Goal: Information Seeking & Learning: Find specific fact

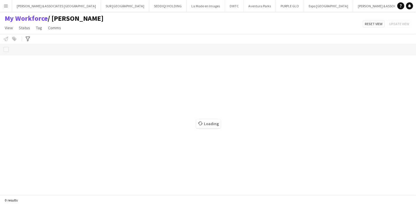
click at [7, 5] on app-icon "Menu" at bounding box center [6, 6] width 5 height 5
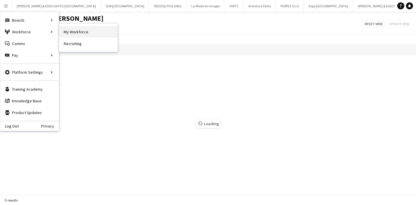
click at [67, 33] on link "My Workforce" at bounding box center [88, 32] width 59 height 12
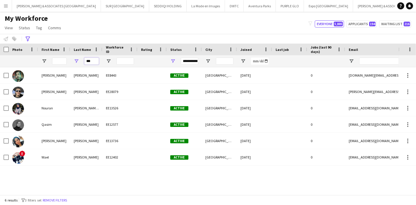
click at [91, 63] on input "***" at bounding box center [91, 61] width 15 height 7
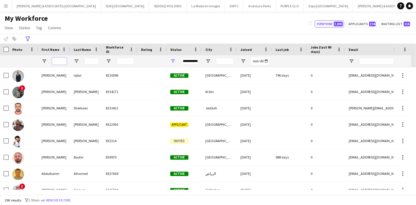
click at [59, 61] on input "First Name Filter Input" at bounding box center [59, 61] width 15 height 7
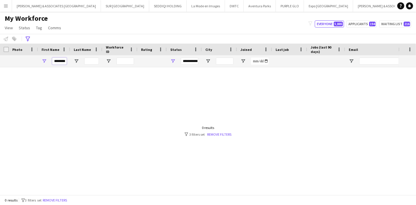
scroll to position [0, 2]
type input "********"
click at [92, 61] on input "Last Name Filter Input" at bounding box center [91, 61] width 15 height 7
type input "******"
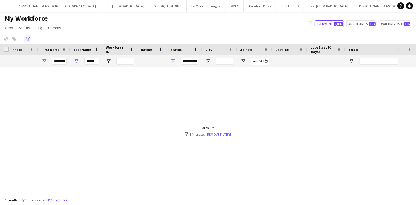
click at [26, 38] on icon at bounding box center [27, 39] width 4 height 5
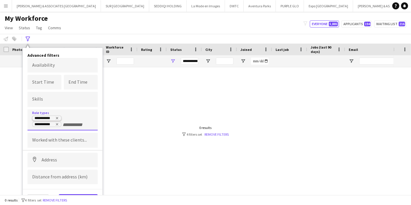
click at [57, 117] on icon "Remove tag" at bounding box center [57, 118] width 4 height 4
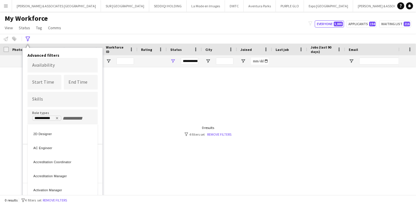
click at [57, 117] on div at bounding box center [208, 102] width 416 height 205
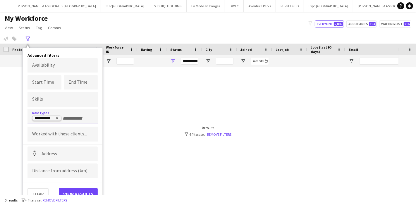
click at [57, 117] on icon "Remove tag" at bounding box center [57, 118] width 4 height 4
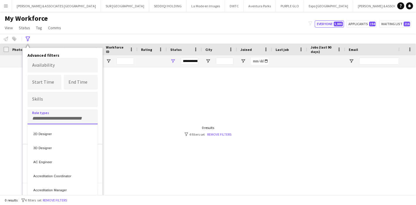
click at [116, 133] on div at bounding box center [208, 102] width 416 height 205
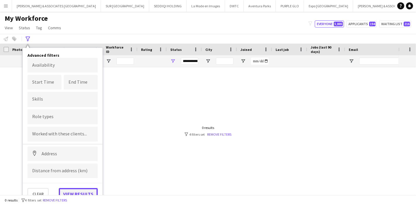
click at [81, 192] on button "View results" at bounding box center [78, 194] width 39 height 12
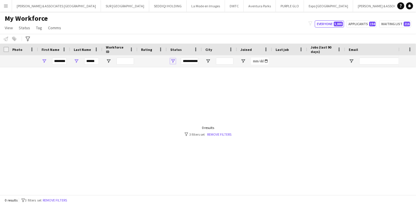
click at [174, 60] on span "Open Filter Menu" at bounding box center [172, 61] width 5 height 5
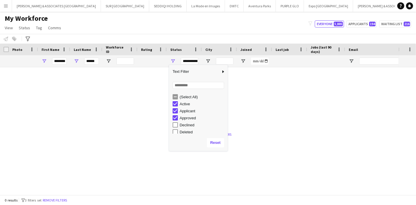
click at [143, 107] on div at bounding box center [199, 128] width 398 height 123
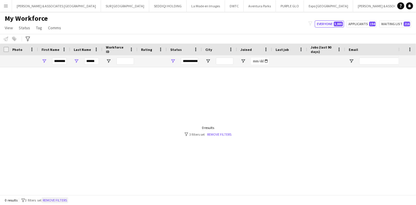
click at [57, 198] on button "Remove filters" at bounding box center [55, 200] width 27 height 6
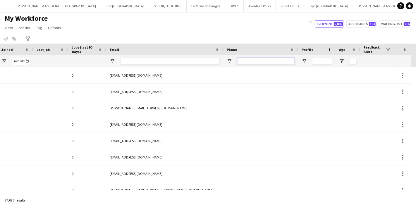
click at [257, 59] on input "Phone Filter Input" at bounding box center [265, 61] width 57 height 7
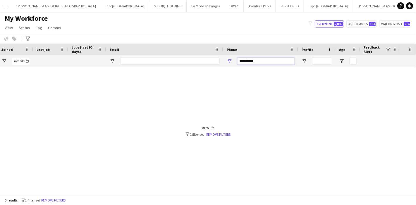
click at [240, 62] on input "**********" at bounding box center [265, 61] width 57 height 7
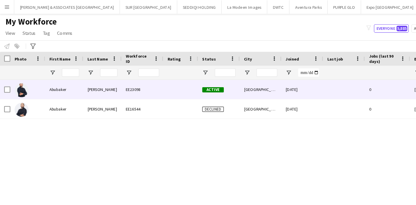
type input "**********"
click at [56, 81] on div "Abubaker" at bounding box center [54, 75] width 32 height 16
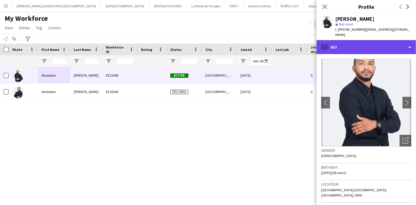
click at [383, 40] on div "profile Bio" at bounding box center [366, 47] width 99 height 14
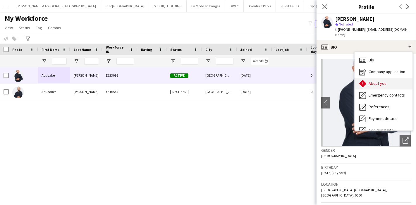
click at [388, 78] on div "About you About you" at bounding box center [384, 84] width 58 height 12
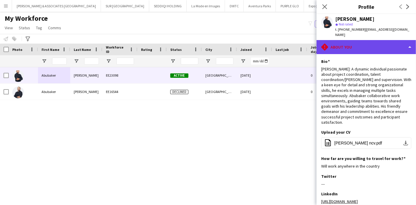
click at [376, 40] on div "rhombus-alert About you" at bounding box center [366, 47] width 99 height 14
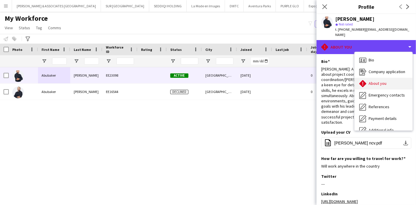
scroll to position [43, 0]
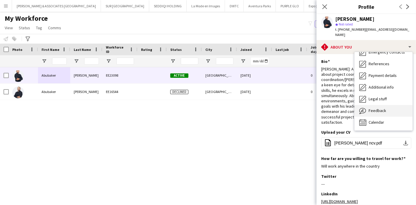
click at [386, 105] on div "Feedback Feedback" at bounding box center [384, 111] width 58 height 12
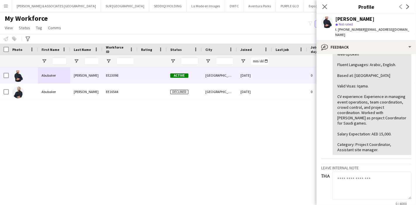
scroll to position [10, 0]
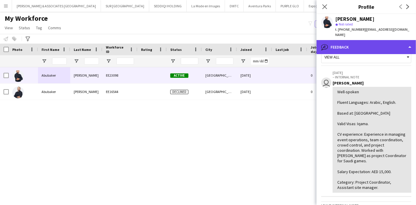
click at [396, 44] on div "bubble-pencil Feedback" at bounding box center [366, 47] width 99 height 14
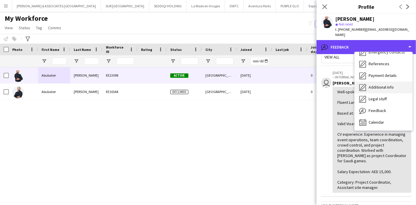
scroll to position [0, 0]
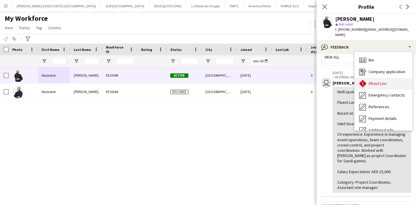
click at [382, 81] on div "About you About you" at bounding box center [384, 84] width 58 height 12
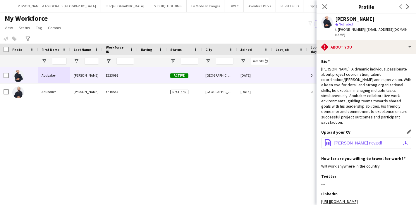
click at [403, 141] on app-icon "download-bottom" at bounding box center [405, 143] width 5 height 5
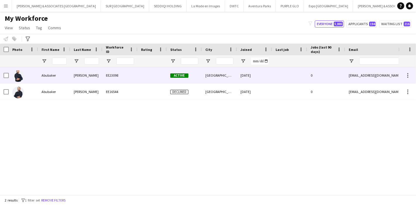
click at [167, 74] on div "Active" at bounding box center [184, 75] width 35 height 16
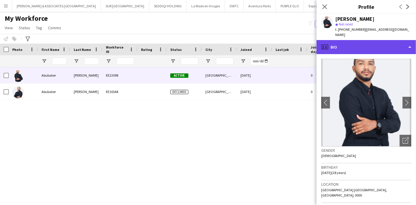
click at [399, 46] on div "profile Bio" at bounding box center [366, 47] width 99 height 14
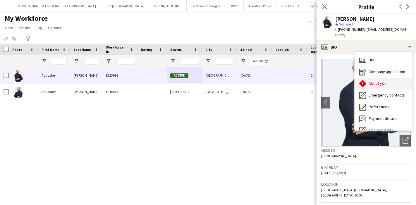
click at [389, 80] on div "About you About you" at bounding box center [384, 84] width 58 height 12
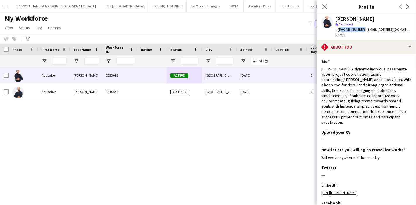
drag, startPoint x: 338, startPoint y: 28, endPoint x: 360, endPoint y: 31, distance: 22.7
click at [360, 31] on span "t. [PHONE_NUMBER]" at bounding box center [350, 29] width 30 height 4
click at [348, 54] on app-section-data-types "Bio Edit this field [PERSON_NAME]: A dynamic individual passionate about projec…" at bounding box center [366, 129] width 99 height 151
drag, startPoint x: 338, startPoint y: 29, endPoint x: 360, endPoint y: 29, distance: 21.9
click at [360, 29] on span "t. [PHONE_NUMBER]" at bounding box center [350, 29] width 30 height 4
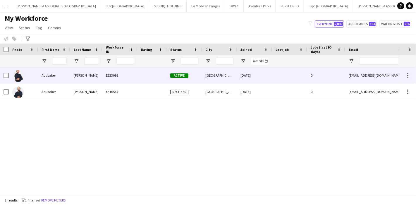
click at [48, 77] on div "Abubaker" at bounding box center [54, 75] width 32 height 16
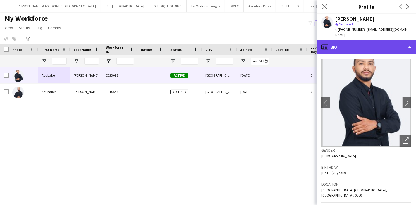
click at [375, 41] on div "profile Bio" at bounding box center [366, 47] width 99 height 14
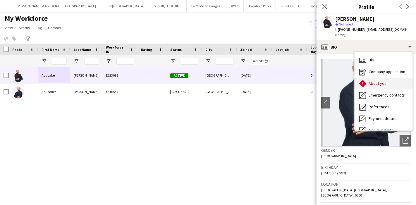
click at [385, 78] on div "About you About you" at bounding box center [384, 84] width 58 height 12
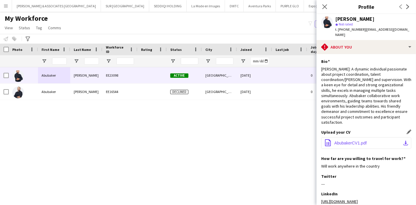
click at [403, 141] on app-icon "download-bottom" at bounding box center [405, 143] width 5 height 5
